Goal: Find specific page/section: Find specific page/section

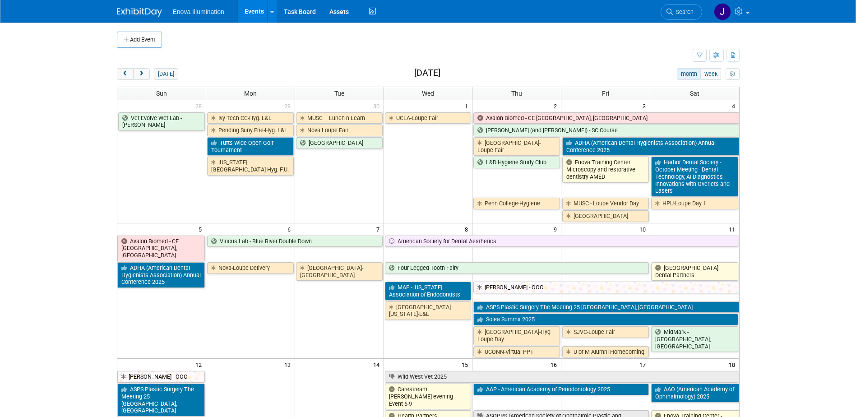
click at [689, 9] on span "Search" at bounding box center [683, 12] width 21 height 7
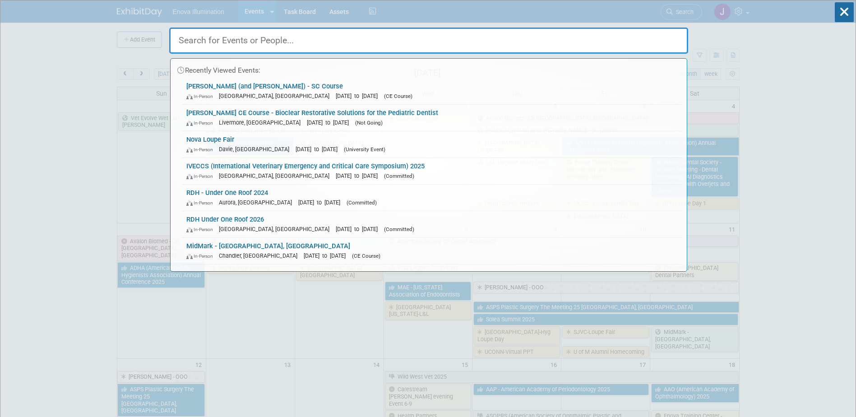
click at [622, 34] on input "text" at bounding box center [428, 41] width 519 height 26
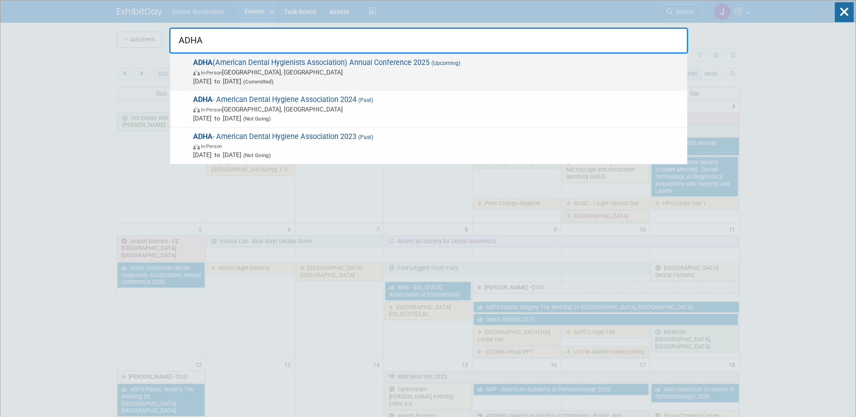
type input "ADHA"
click at [237, 69] on span "In-Person Long Beach, CA" at bounding box center [437, 72] width 489 height 9
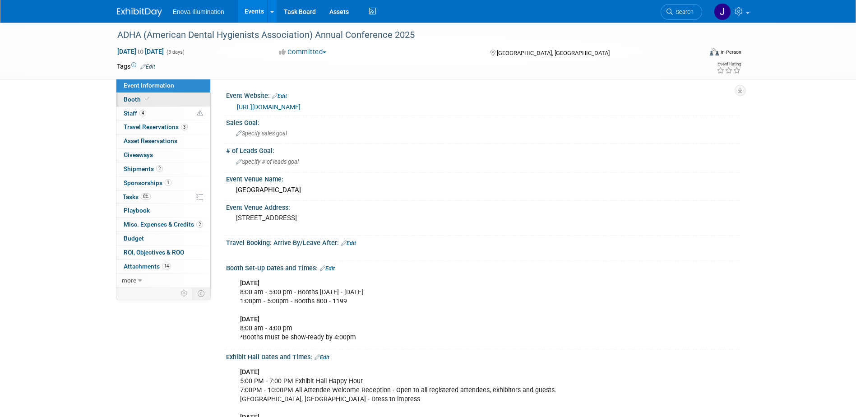
click at [128, 100] on span "Booth" at bounding box center [138, 99] width 28 height 7
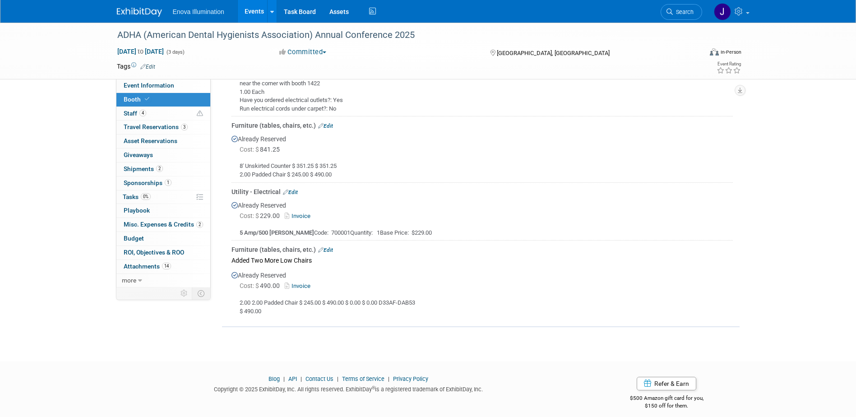
scroll to position [632, 0]
